Goal: Task Accomplishment & Management: Use online tool/utility

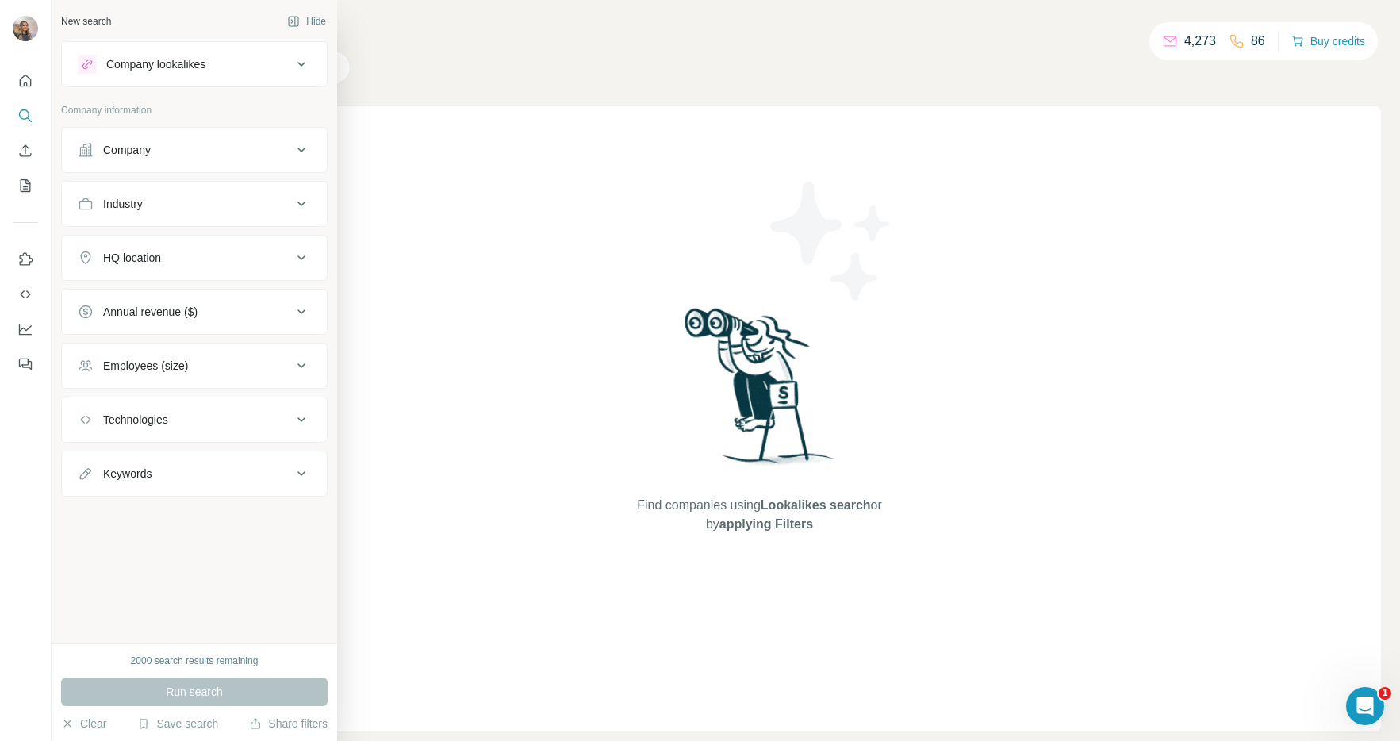
click at [113, 144] on div "Company" at bounding box center [127, 150] width 48 height 16
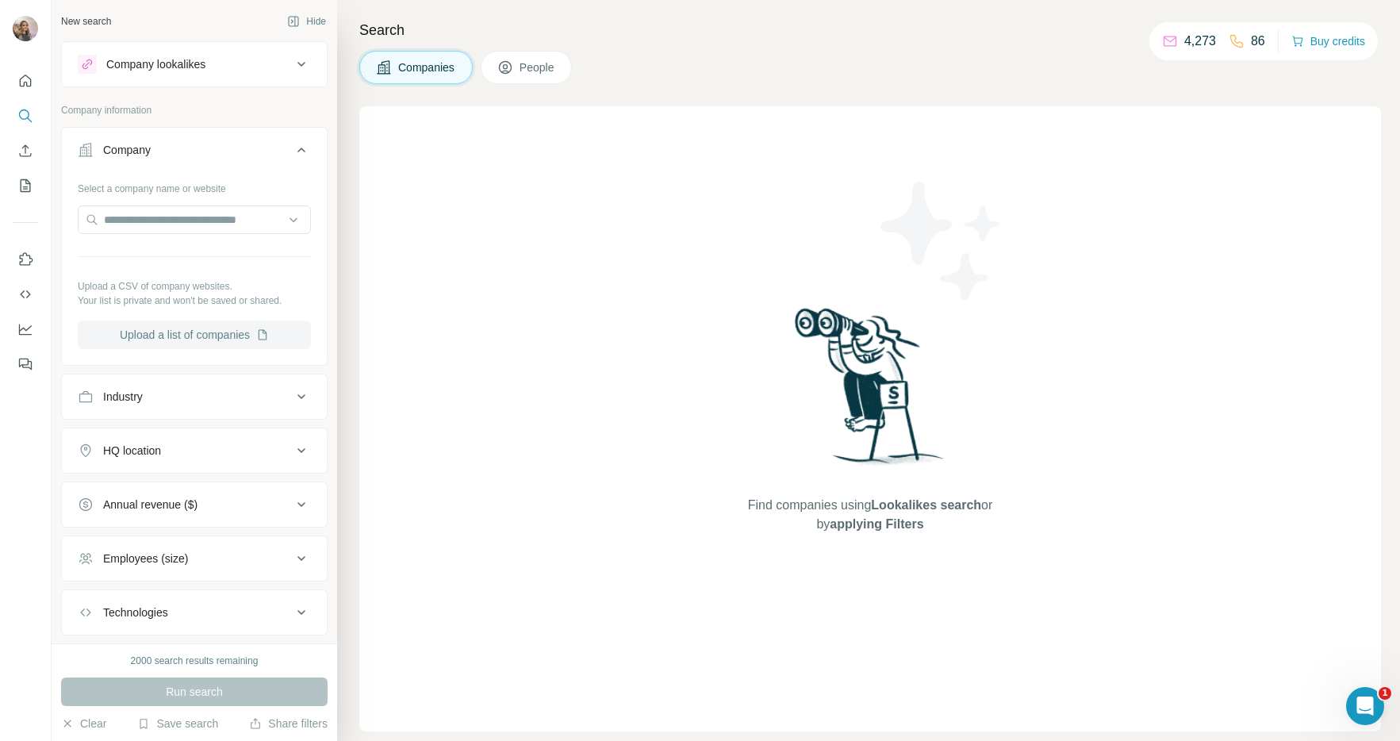
click at [201, 320] on button "Upload a list of companies" at bounding box center [194, 334] width 233 height 29
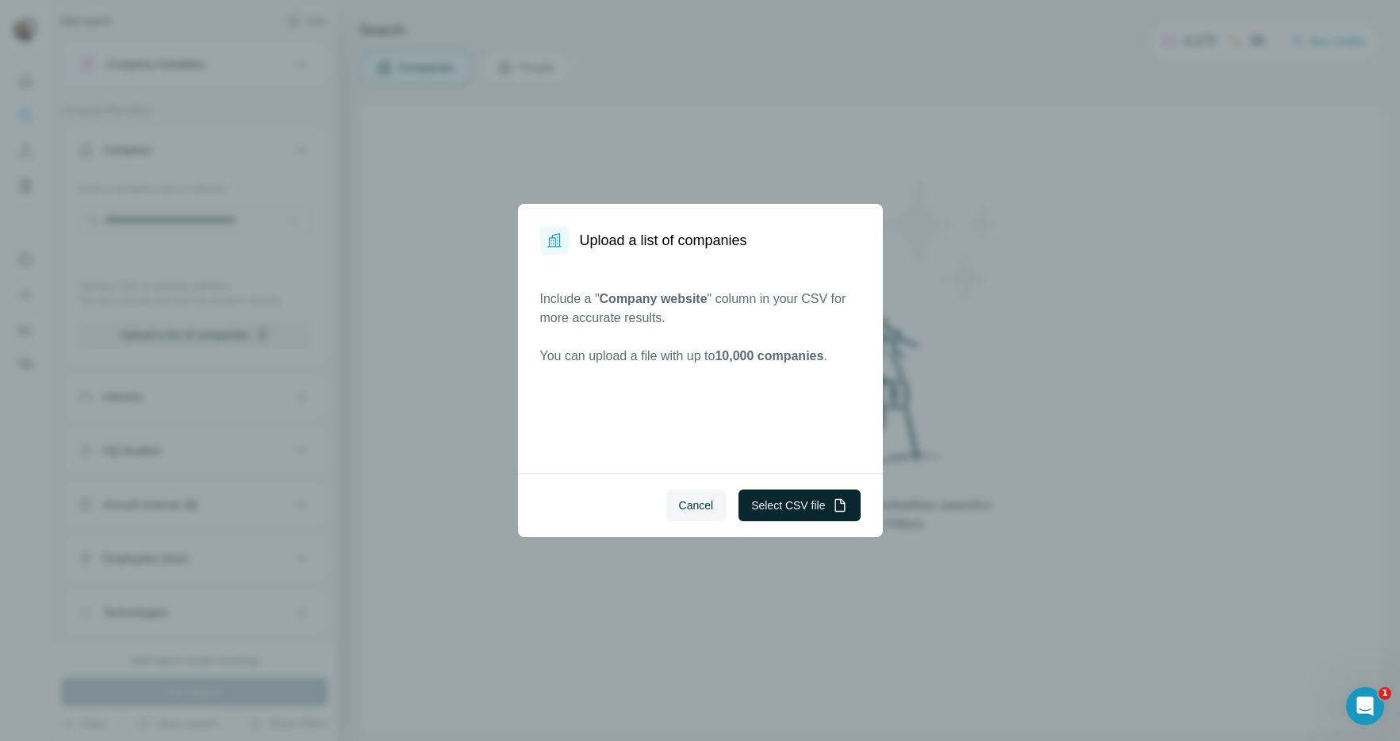
click at [775, 498] on button "Select CSV file" at bounding box center [799, 505] width 121 height 32
click at [818, 497] on button "Select CSV file" at bounding box center [799, 505] width 121 height 32
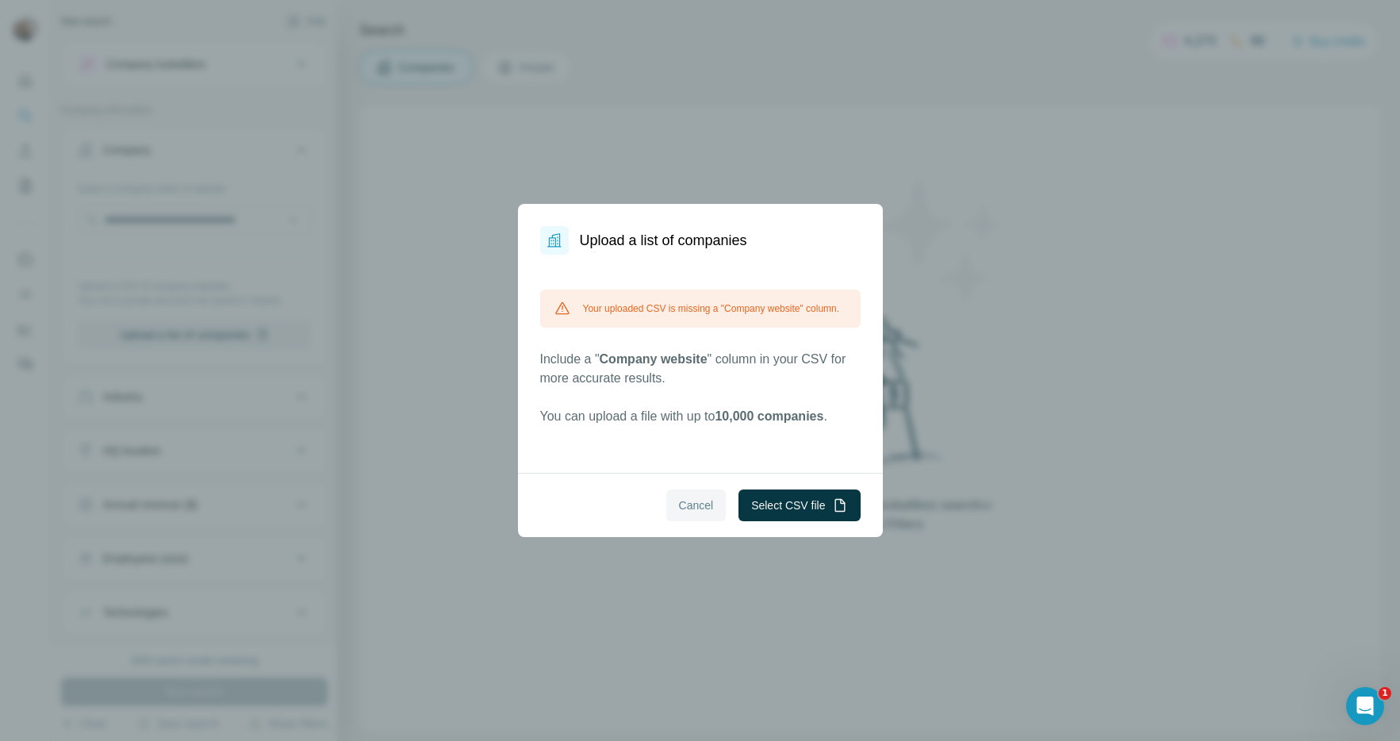
click at [696, 511] on span "Cancel" at bounding box center [696, 505] width 35 height 16
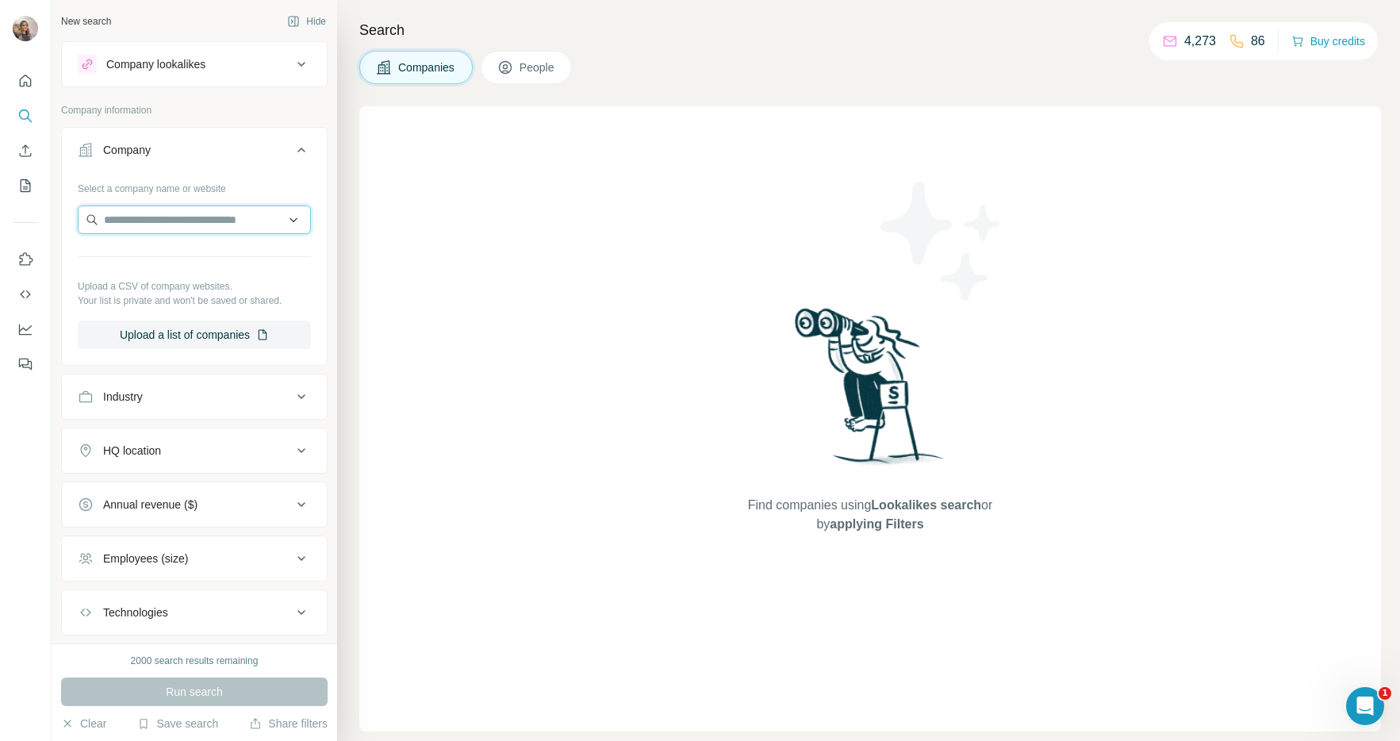
click at [178, 213] on input "text" at bounding box center [194, 219] width 233 height 29
click at [543, 221] on div "Find companies using Lookalikes search or by applying Filters" at bounding box center [870, 418] width 1022 height 625
click at [217, 328] on button "Upload a list of companies" at bounding box center [194, 334] width 233 height 29
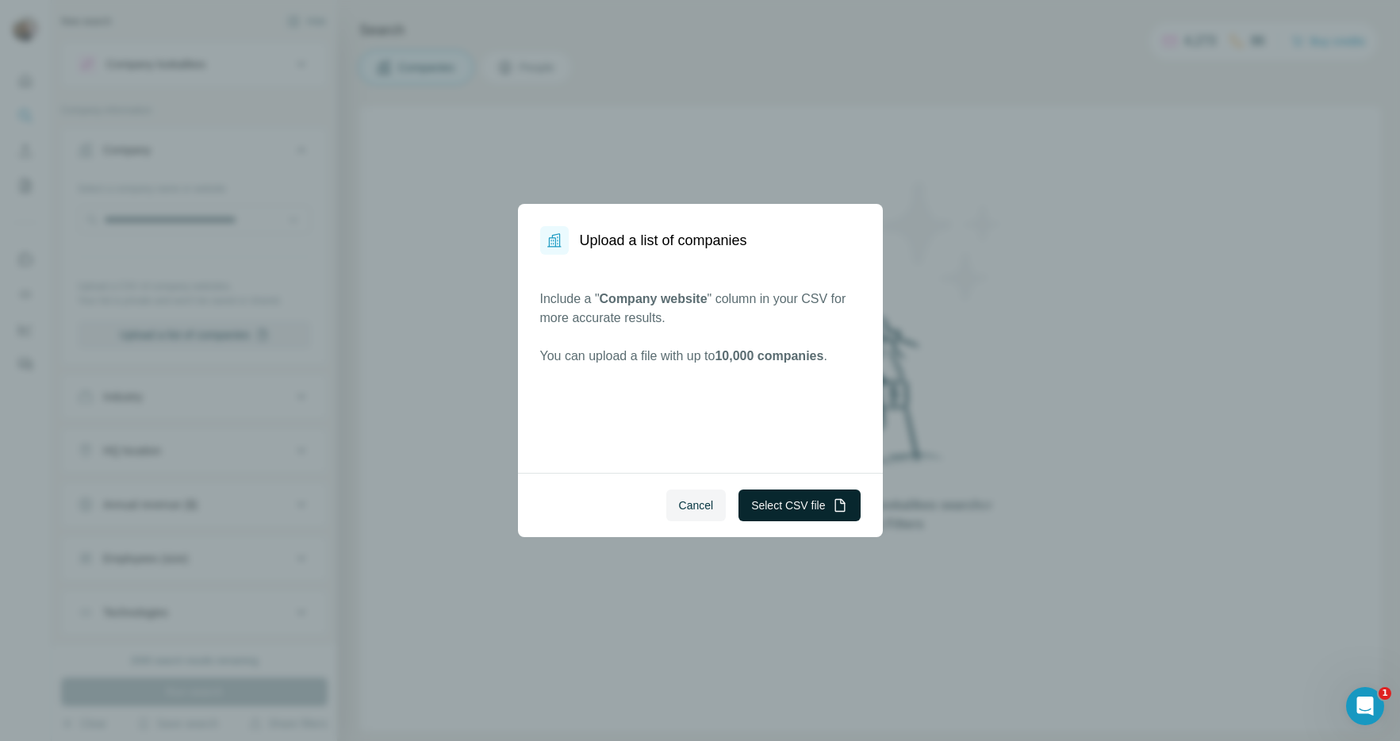
click at [858, 510] on button "Select CSV file" at bounding box center [799, 505] width 121 height 32
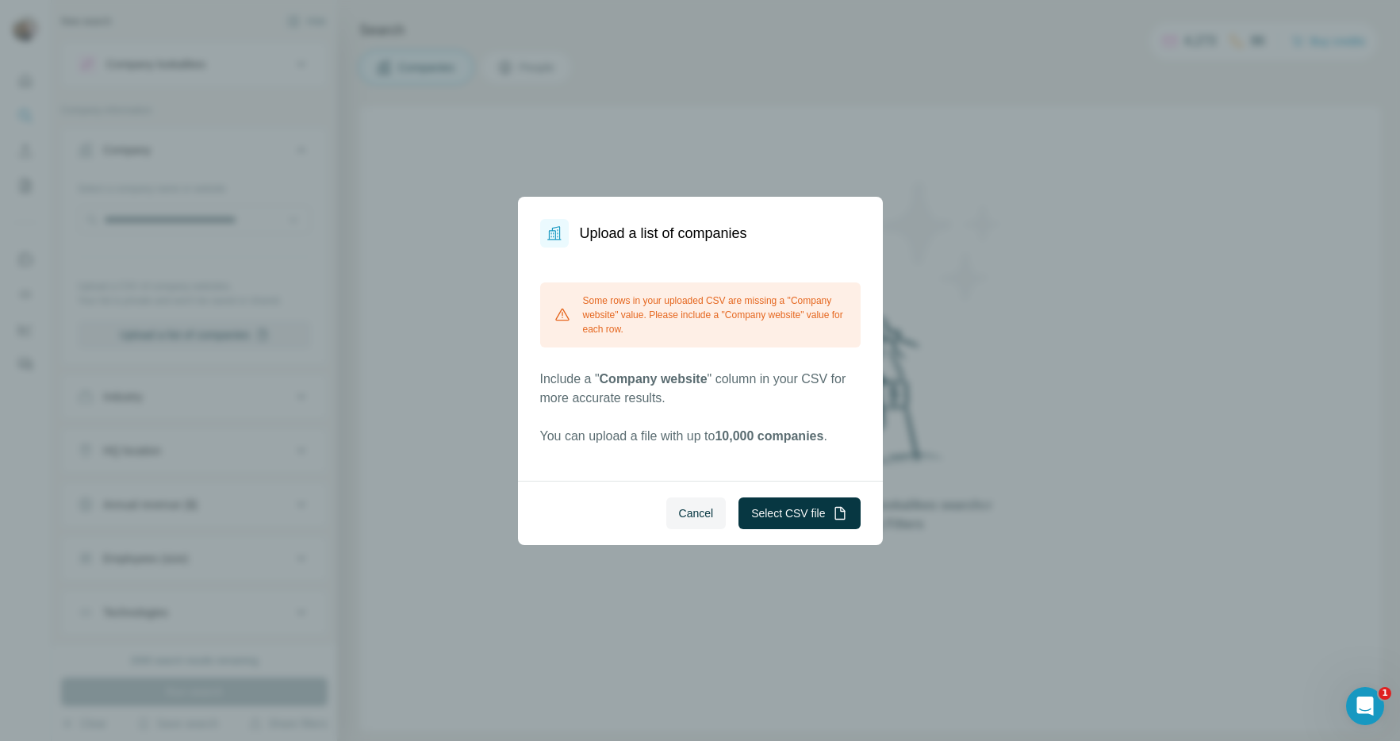
click at [928, 336] on div "Upload a list of companies Some rows in your uploaded CSV are missing a "Compan…" at bounding box center [700, 370] width 1400 height 741
click at [689, 514] on span "Cancel" at bounding box center [696, 513] width 35 height 16
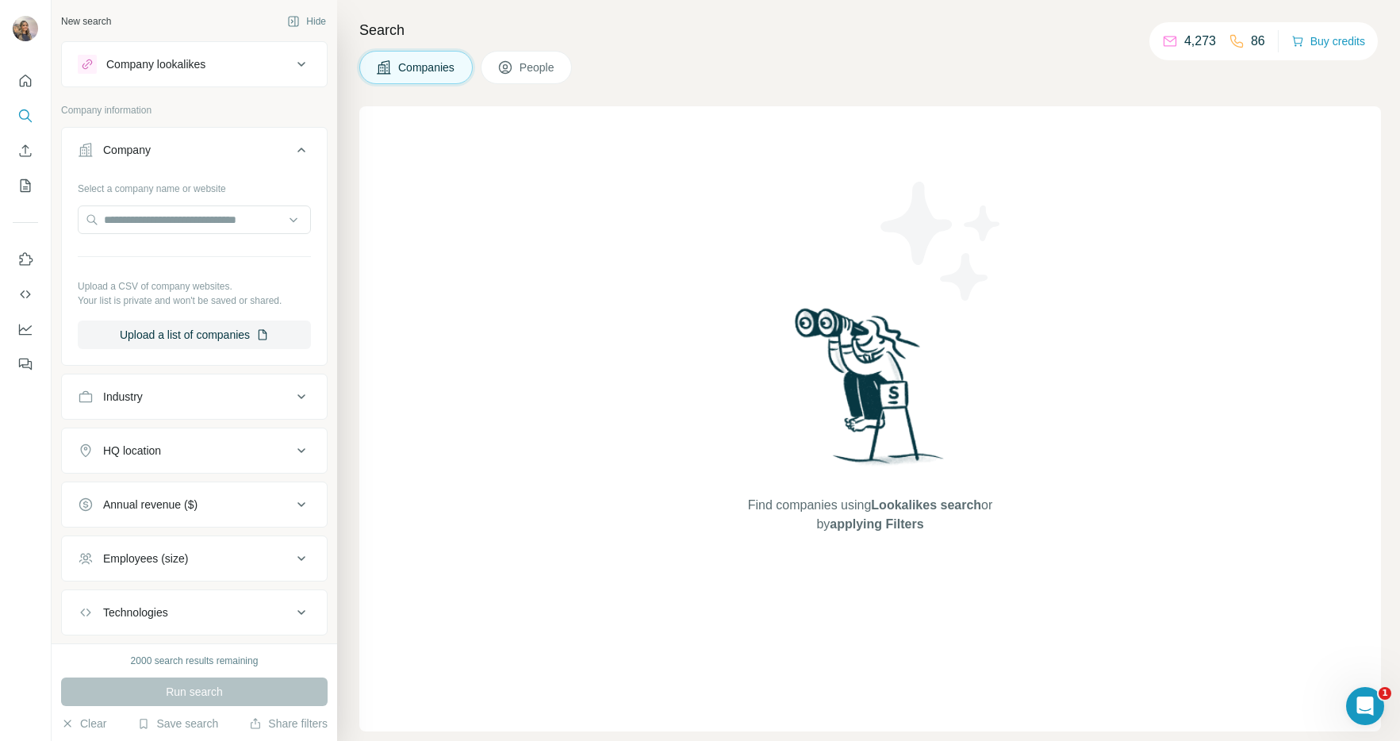
click at [206, 349] on div "Select a company name or website Upload a CSV of company websites. Your list is…" at bounding box center [194, 268] width 265 height 186
click at [209, 339] on button "Upload a list of companies" at bounding box center [194, 334] width 233 height 29
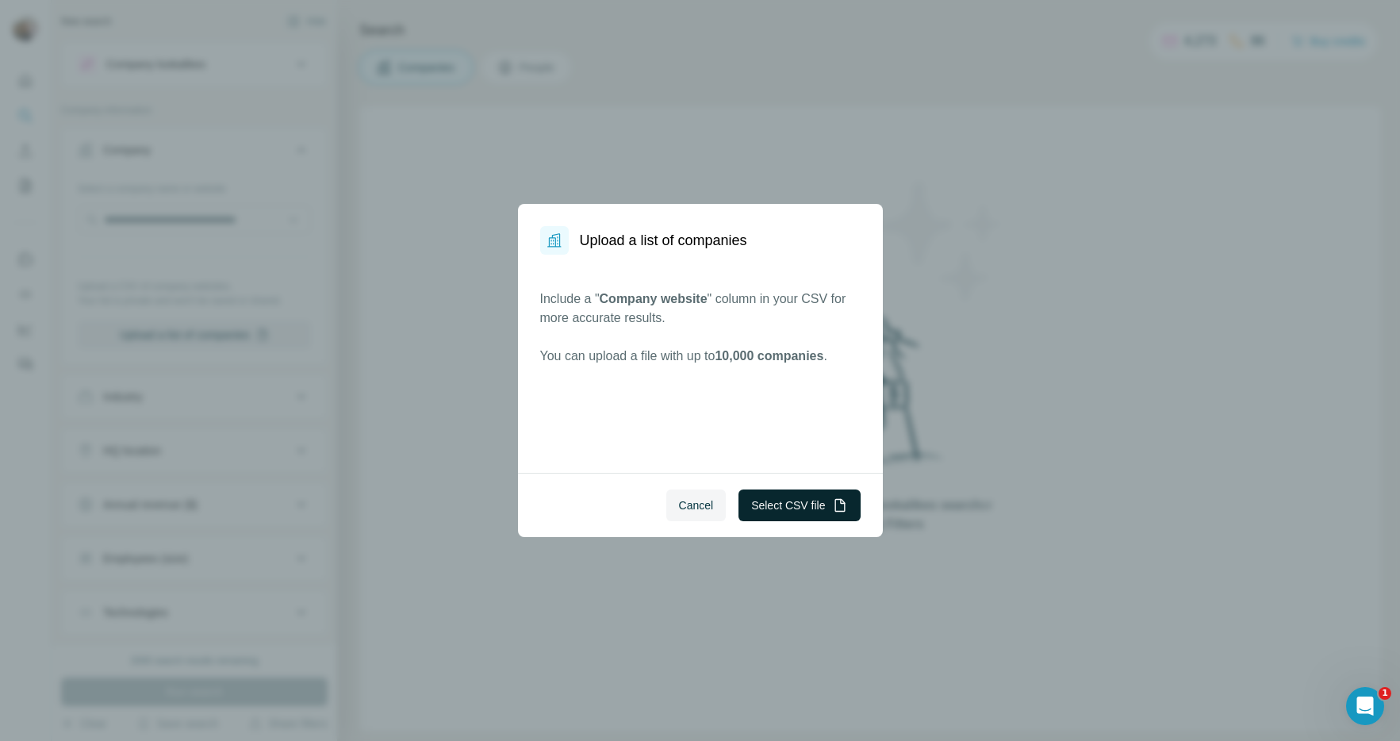
click at [811, 495] on button "Select CSV file" at bounding box center [799, 505] width 121 height 32
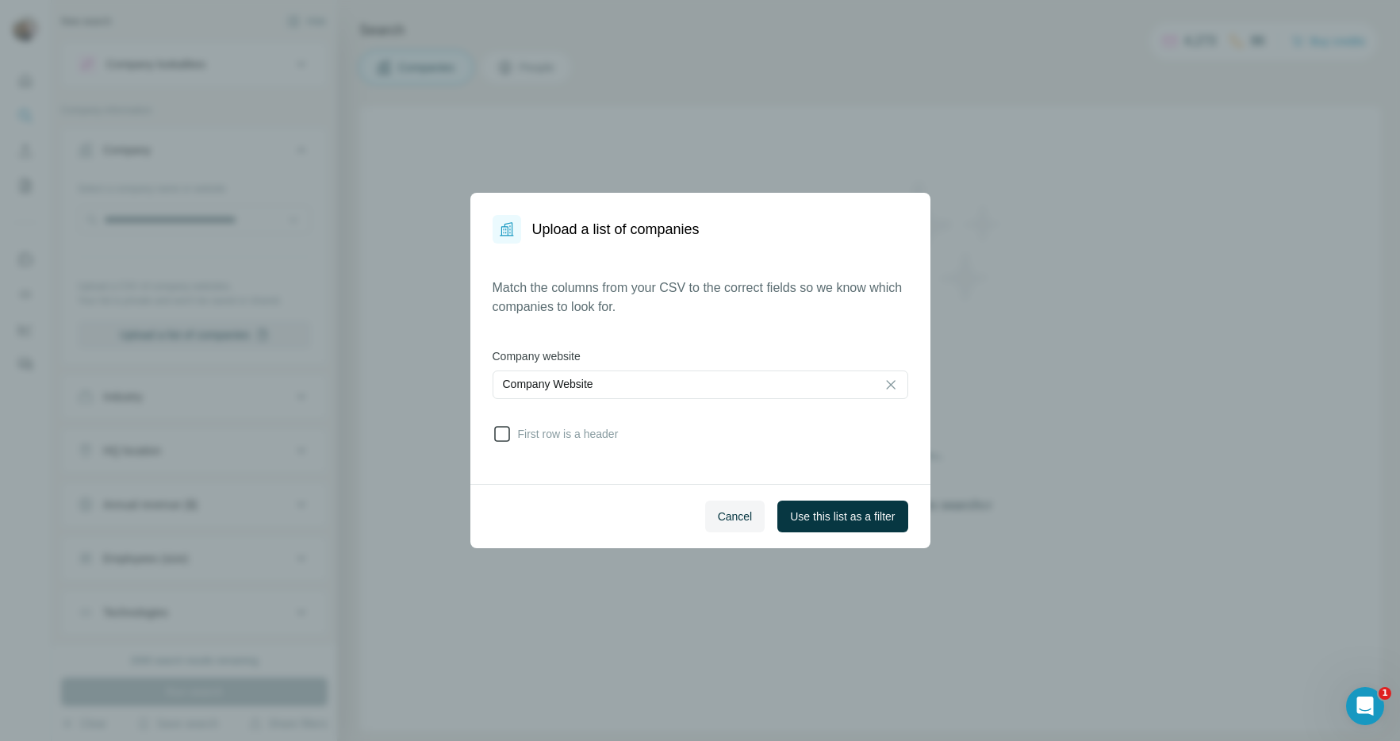
click at [585, 437] on span "First row is a header" at bounding box center [565, 434] width 107 height 16
click at [870, 512] on span "Use this list as a filter" at bounding box center [842, 517] width 105 height 16
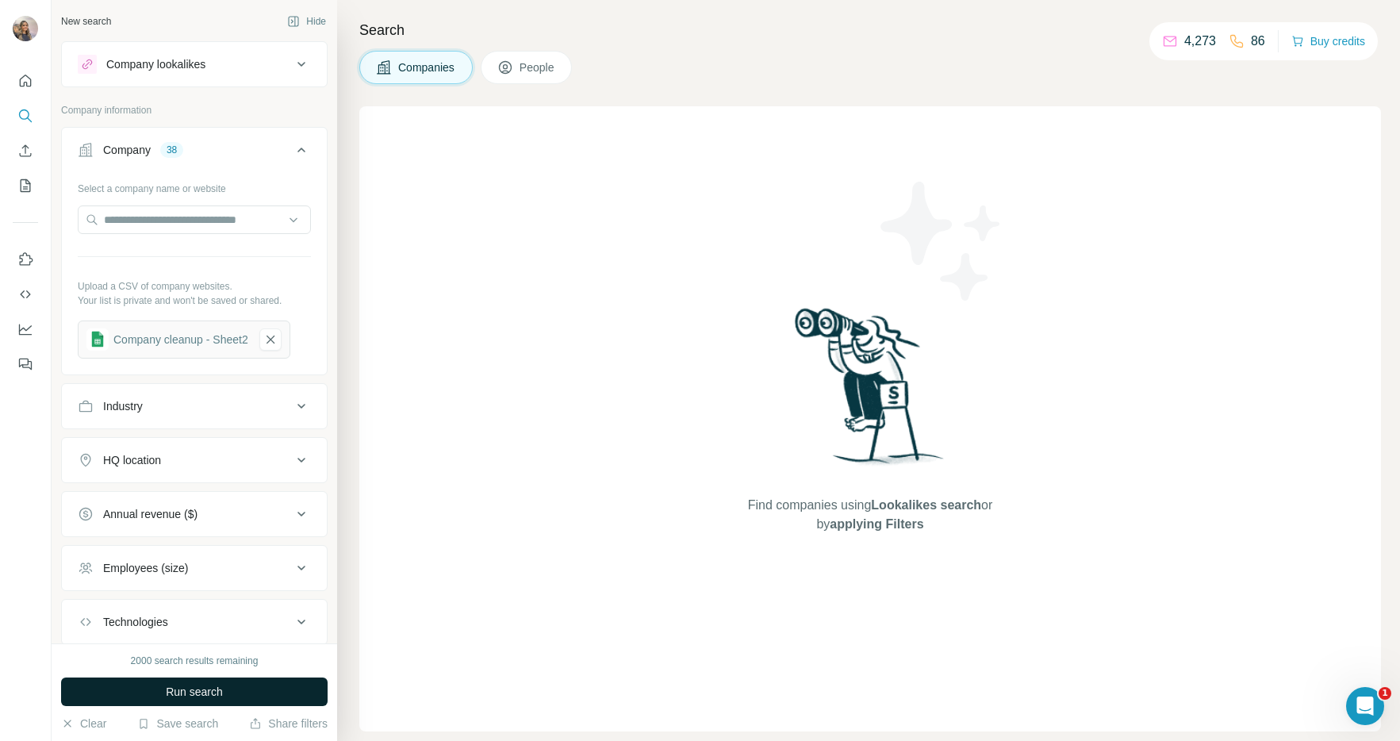
click at [142, 697] on button "Run search" at bounding box center [194, 691] width 267 height 29
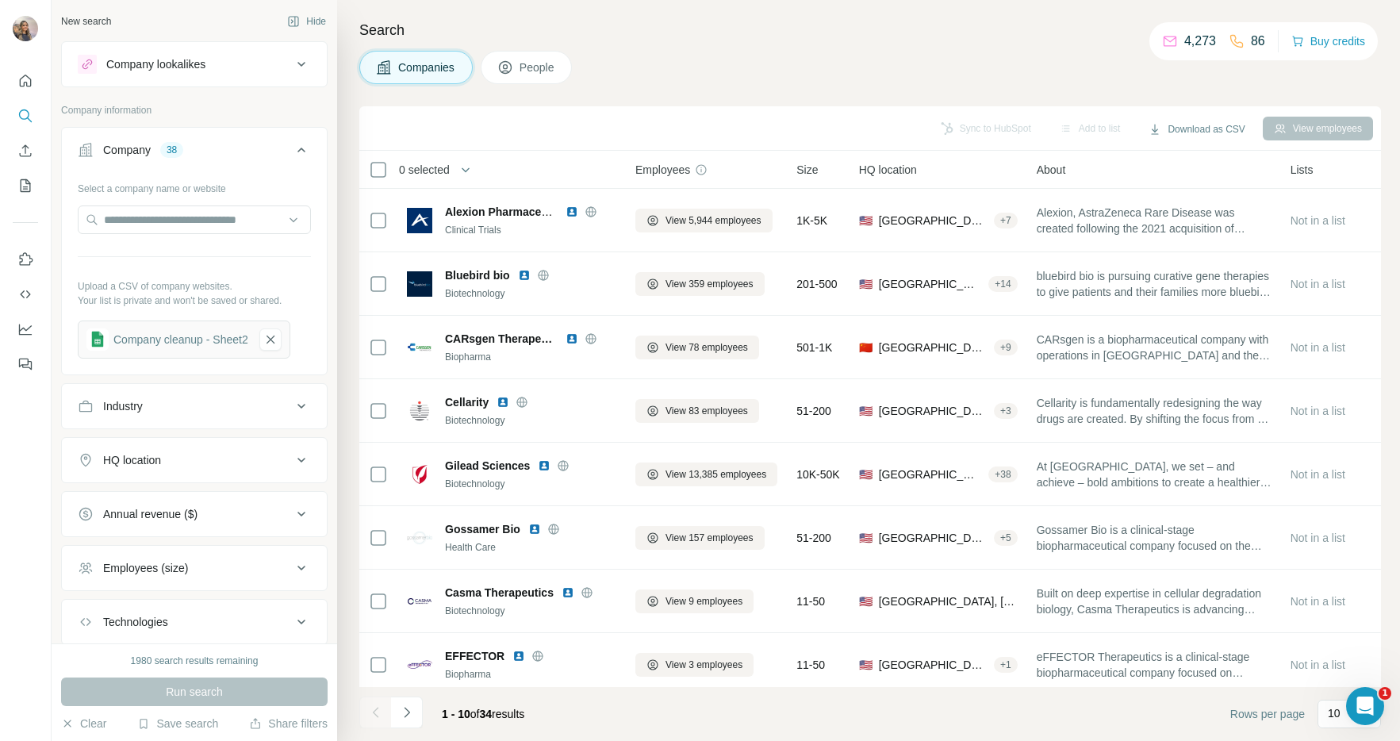
drag, startPoint x: 4, startPoint y: 657, endPoint x: -152, endPoint y: 640, distance: 156.4
click at [0, 640] on html "New search Hide Company lookalikes Company information Company 38 Select a comp…" at bounding box center [700, 370] width 1400 height 741
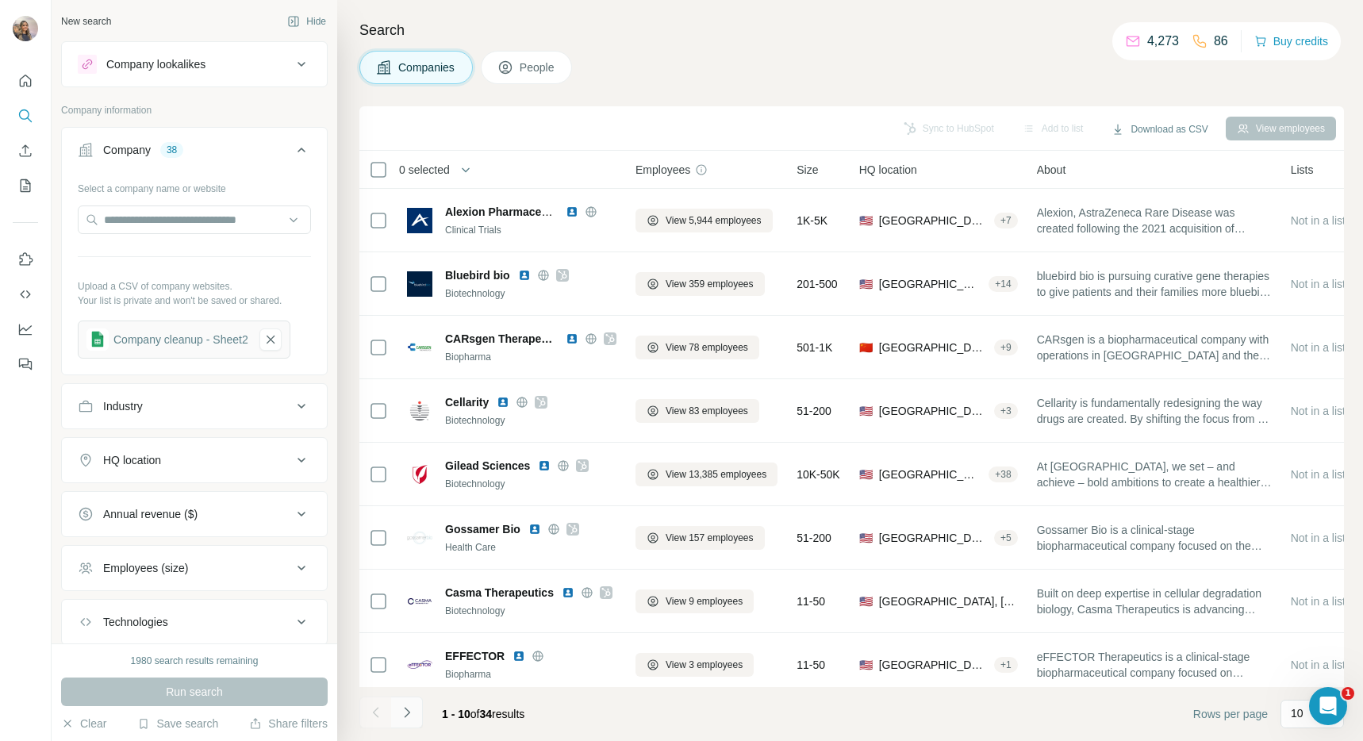
click at [403, 712] on icon "Navigate to next page" at bounding box center [407, 712] width 16 height 16
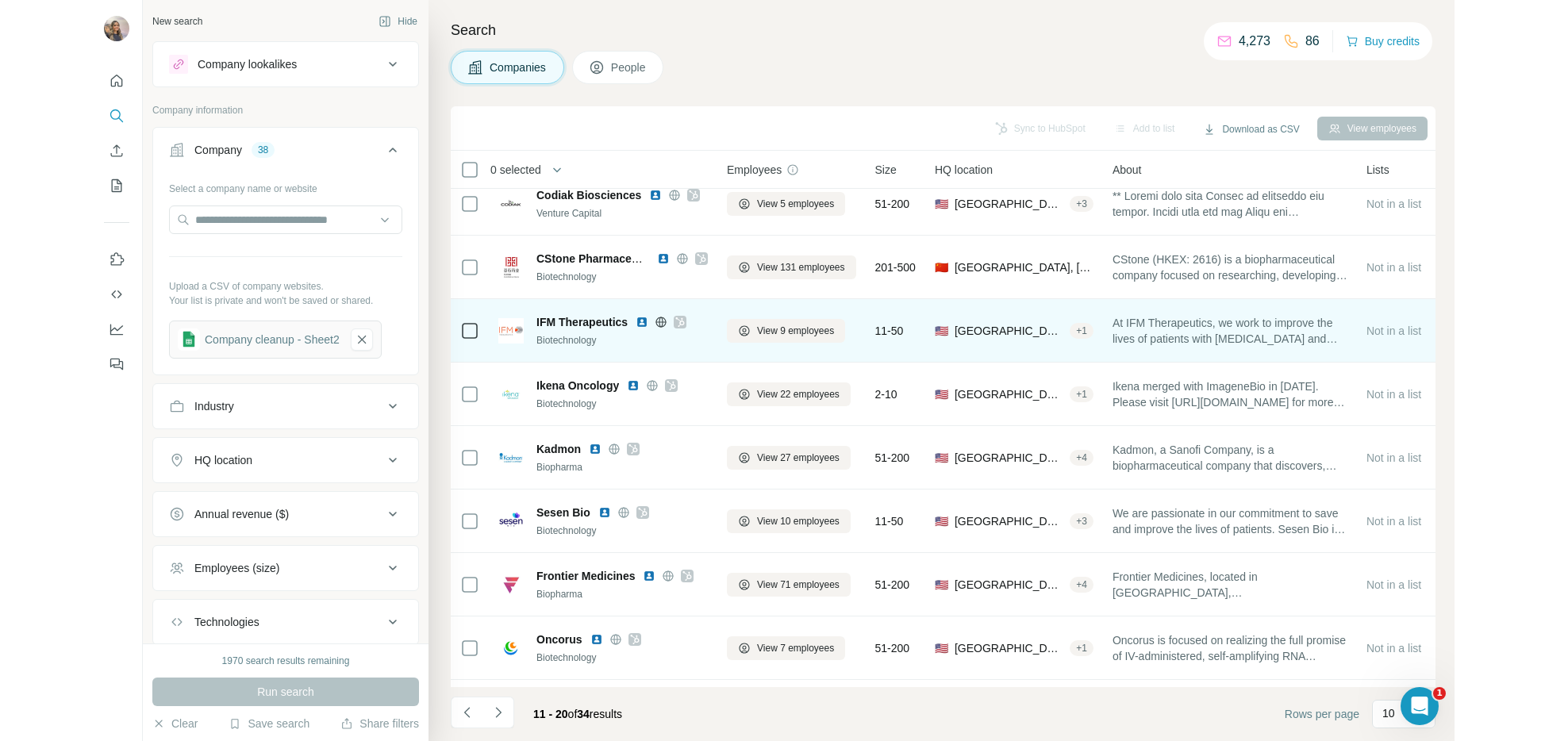
scroll to position [23, 0]
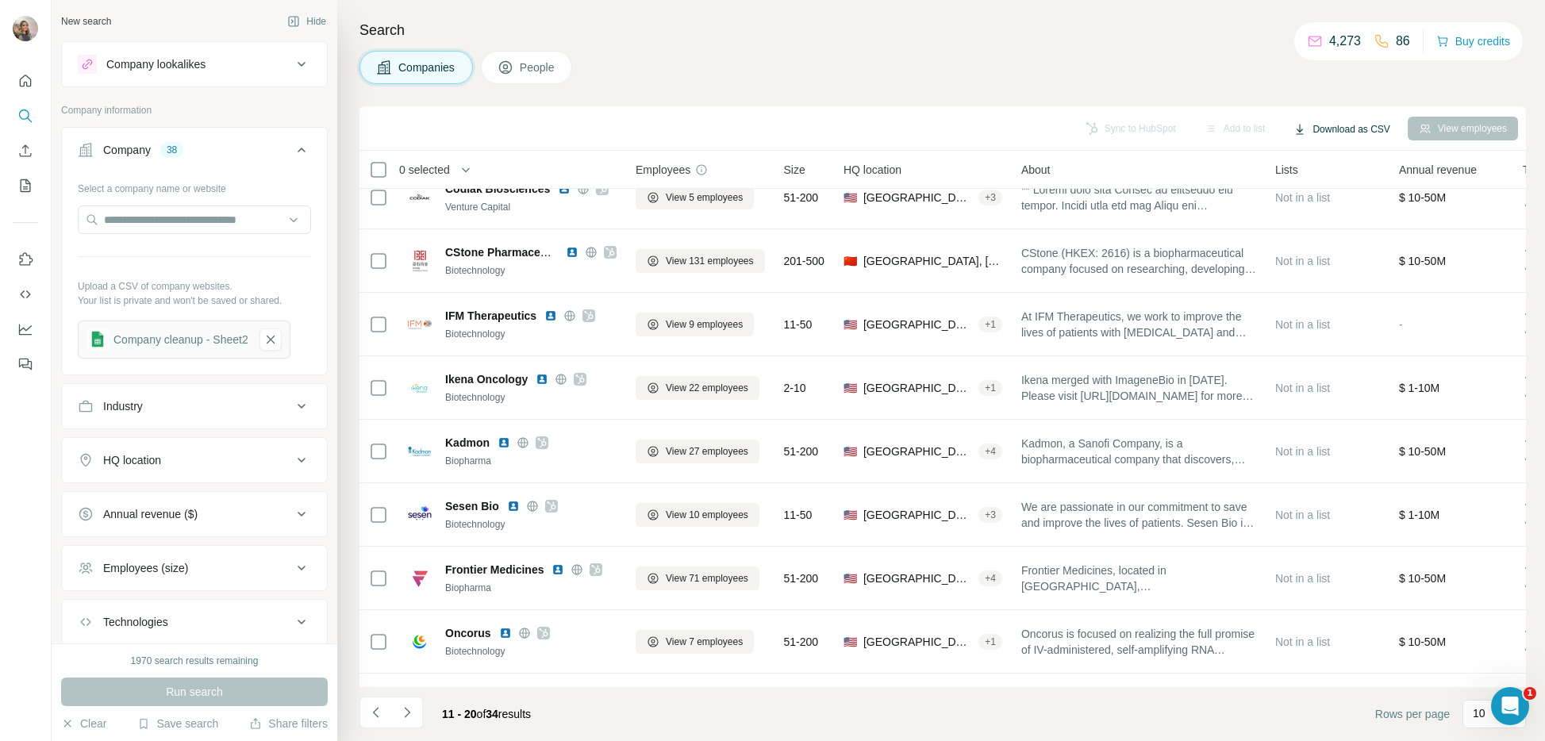
click at [1320, 123] on button "Download as CSV" at bounding box center [1341, 129] width 118 height 24
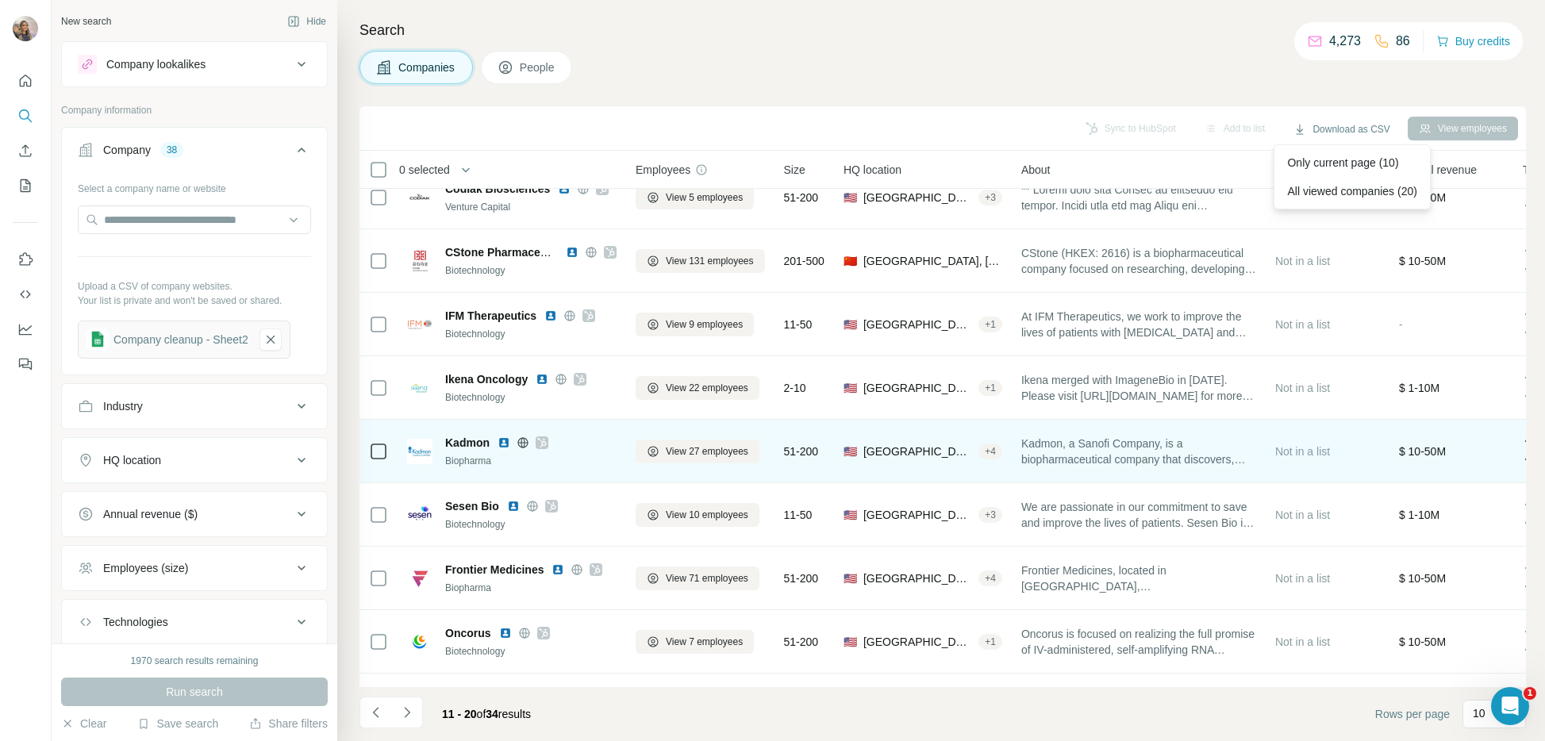
click at [538, 420] on td "Kadmon Biopharma" at bounding box center [511, 451] width 228 height 63
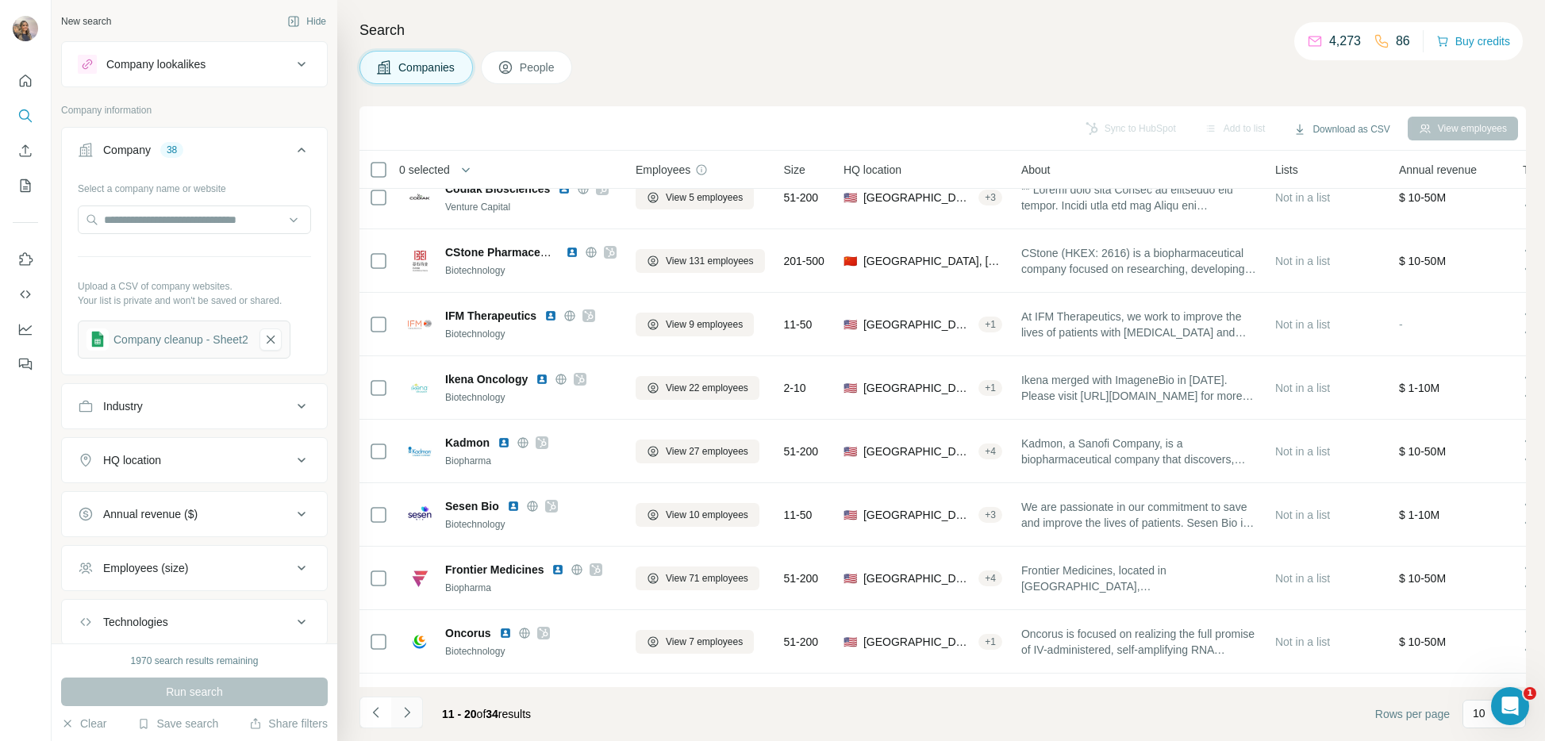
click at [408, 724] on button "Navigate to next page" at bounding box center [407, 713] width 32 height 32
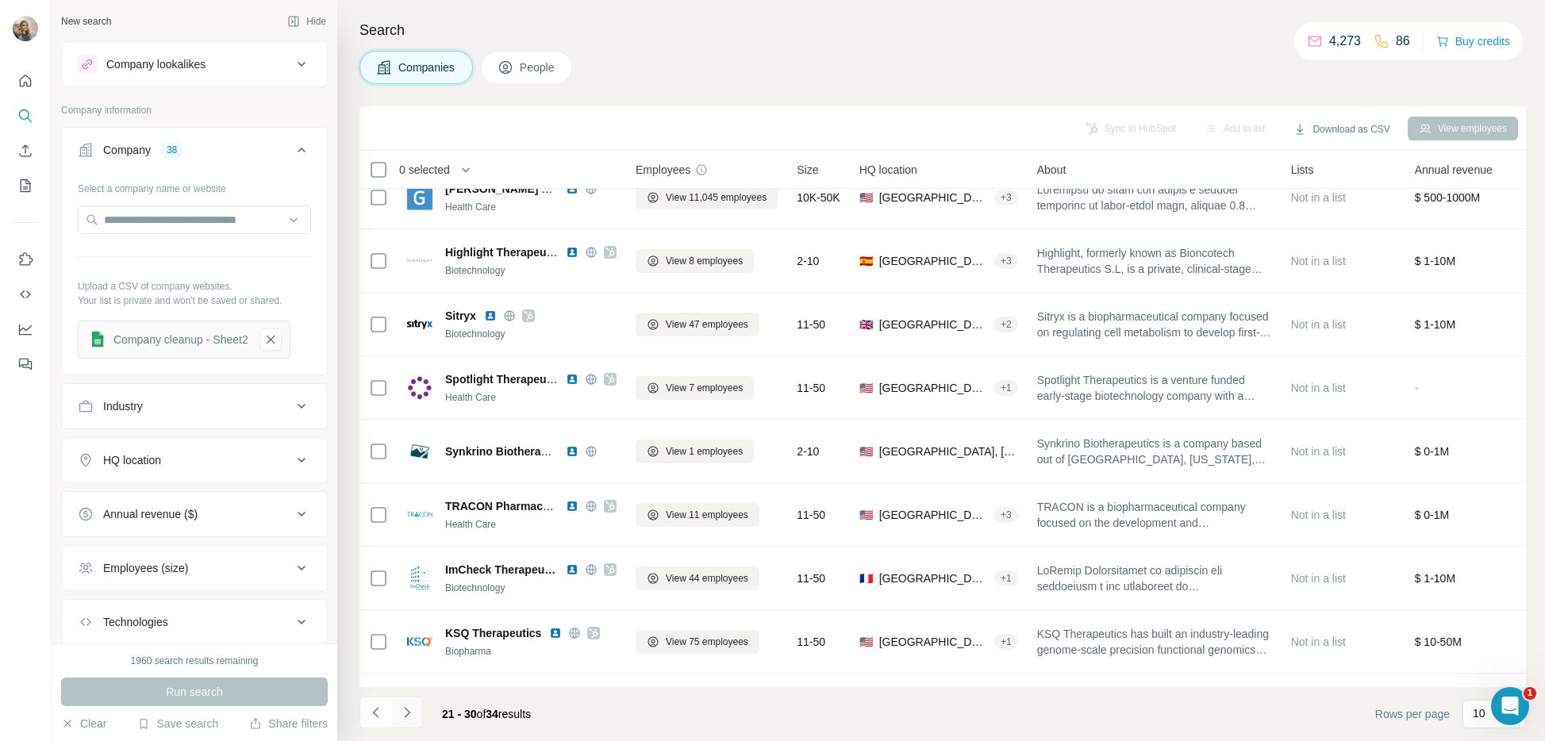
click at [408, 720] on button "Navigate to next page" at bounding box center [407, 713] width 32 height 32
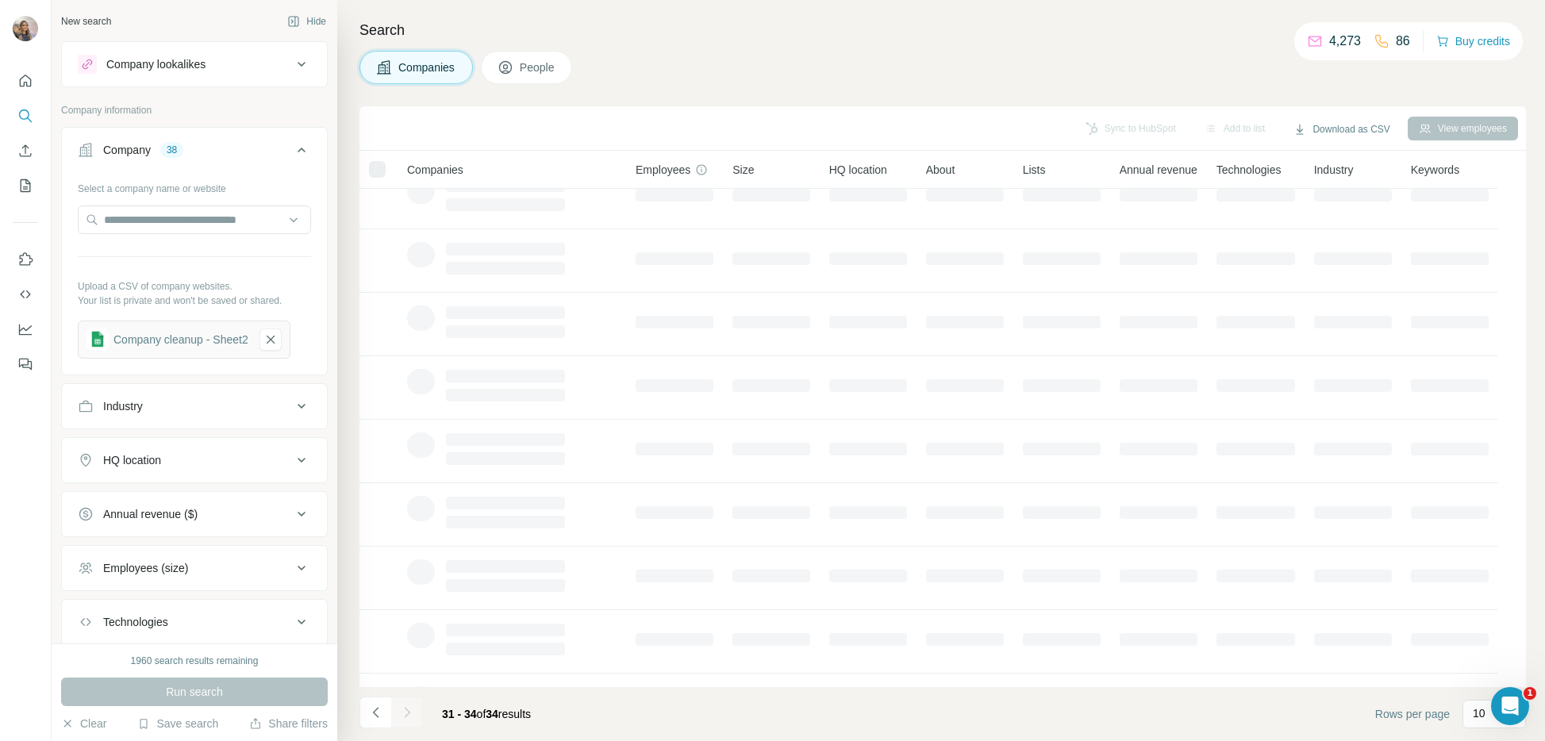
scroll to position [0, 0]
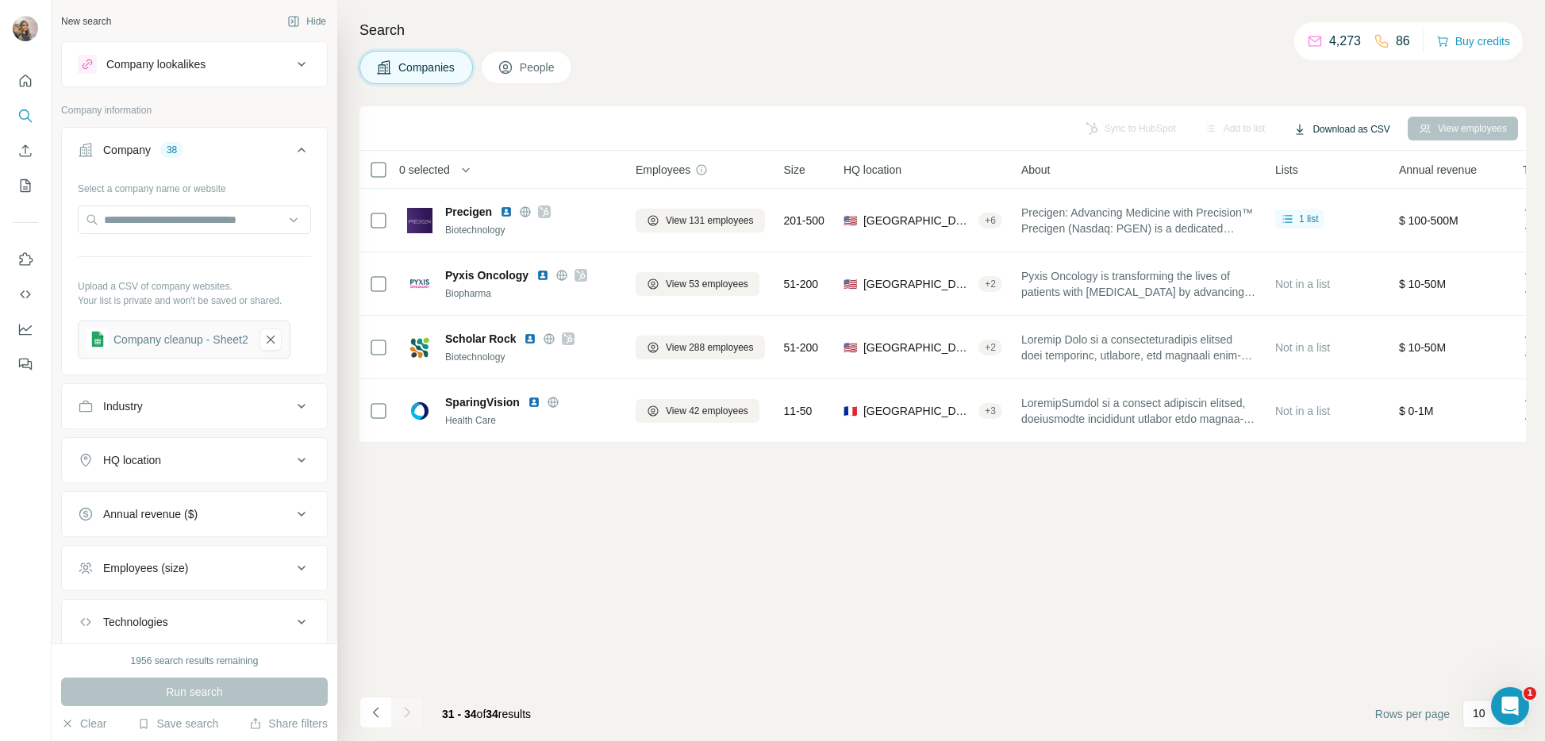
click at [1368, 120] on button "Download as CSV" at bounding box center [1341, 129] width 118 height 24
click at [1362, 197] on div "All viewed companies (34)" at bounding box center [1351, 191] width 148 height 29
